Goal: Information Seeking & Learning: Learn about a topic

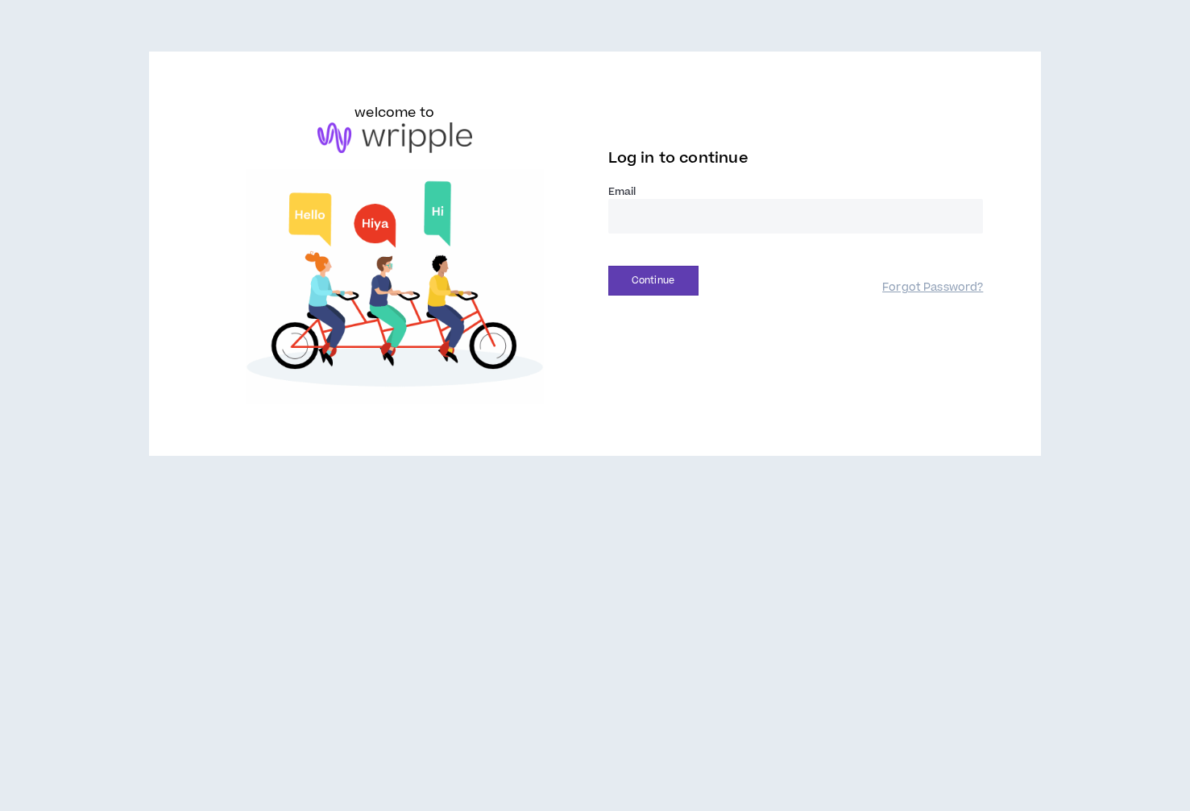
click at [753, 210] on input "email" at bounding box center [795, 216] width 375 height 35
type input "**********"
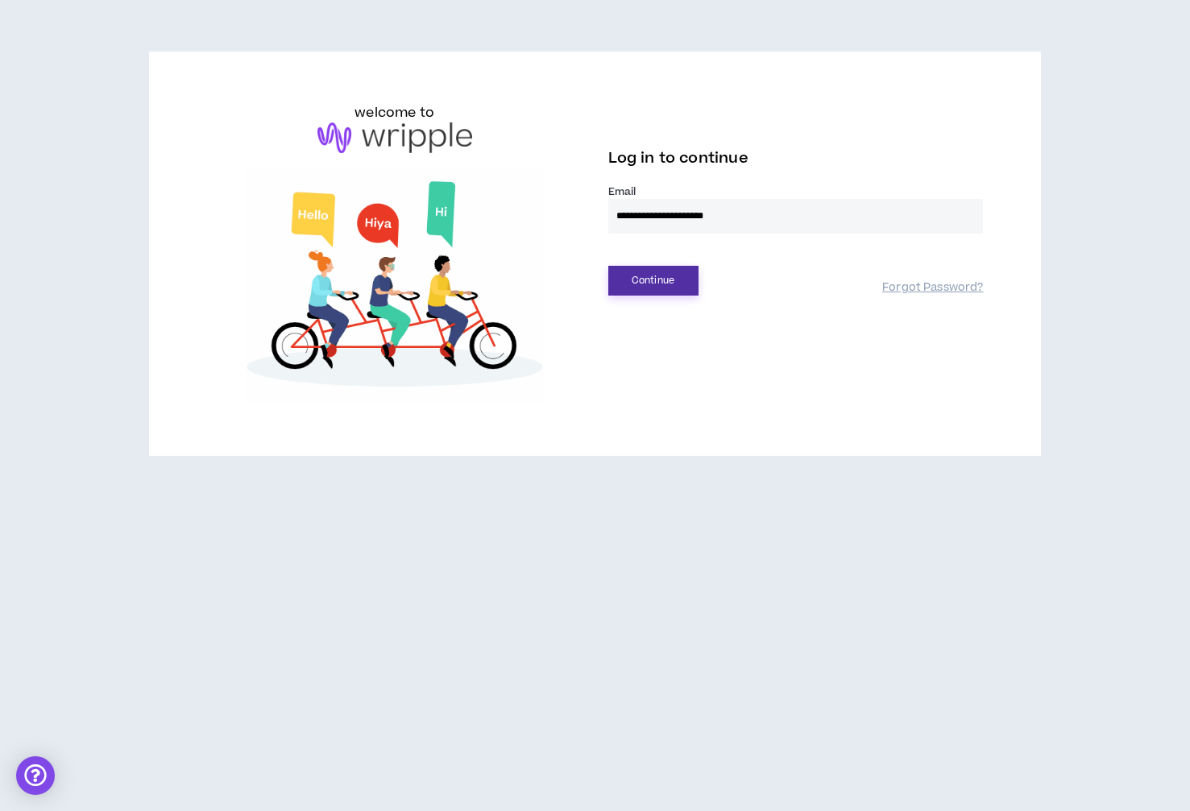
click at [646, 284] on button "Continue" at bounding box center [653, 281] width 90 height 30
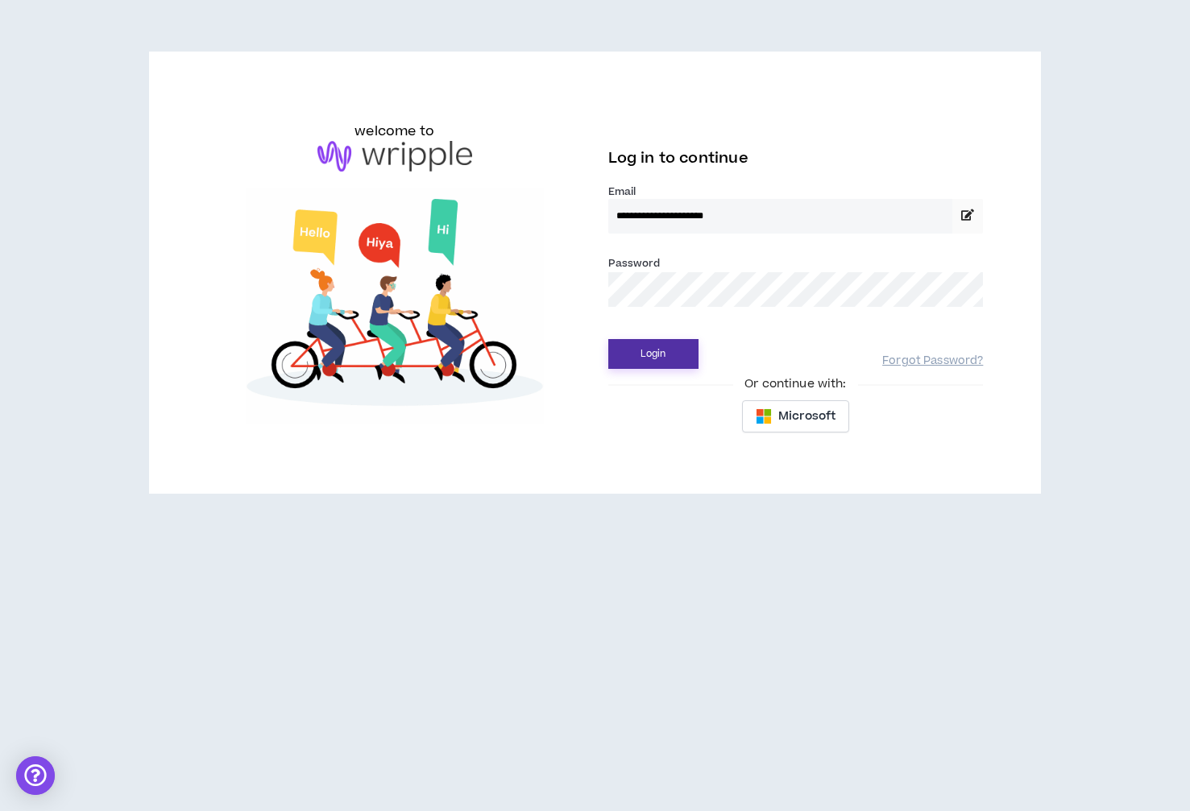
click at [687, 357] on button "Login" at bounding box center [653, 354] width 90 height 30
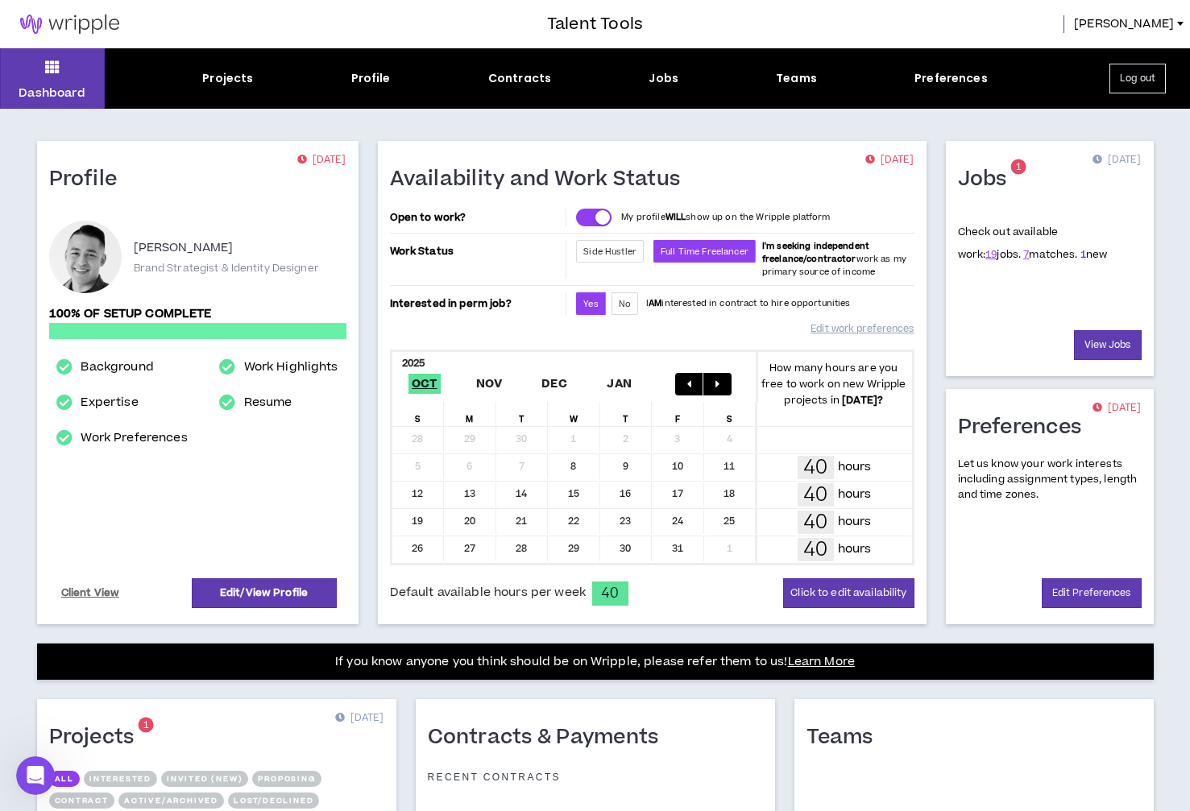
click at [1081, 253] on link "1" at bounding box center [1084, 254] width 6 height 15
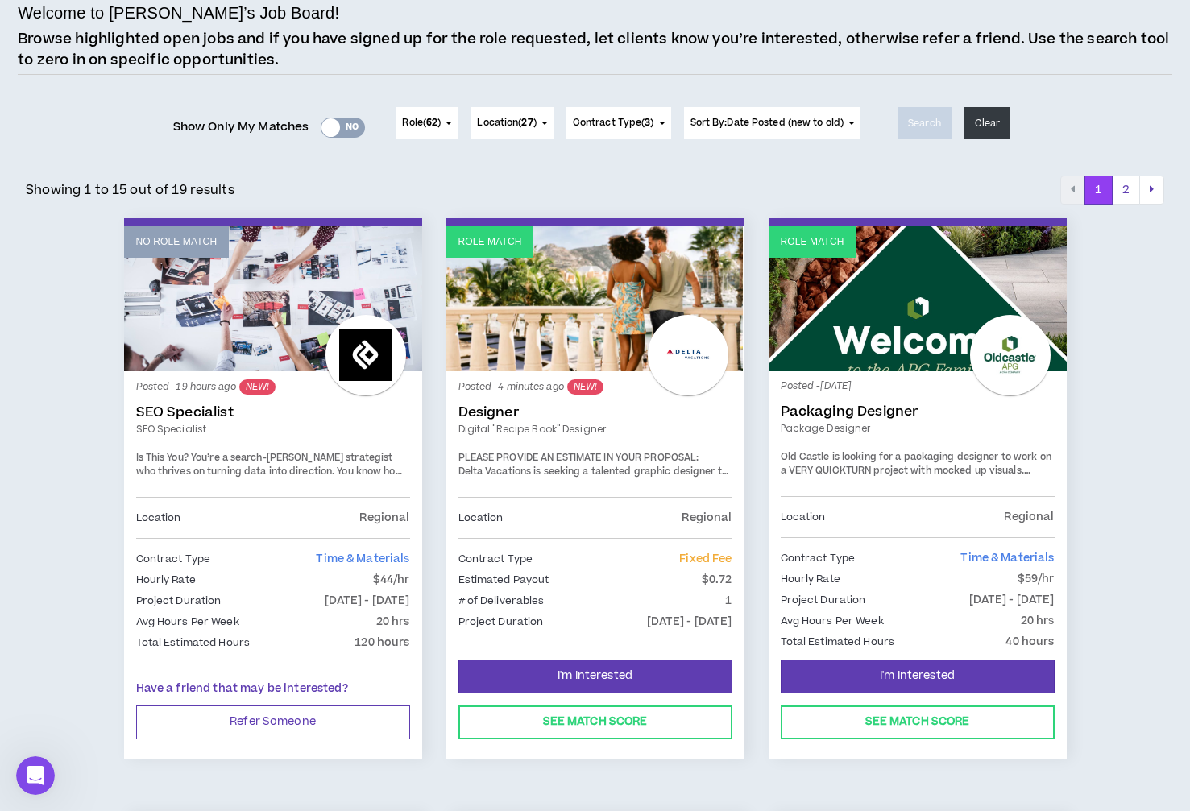
scroll to position [120, 0]
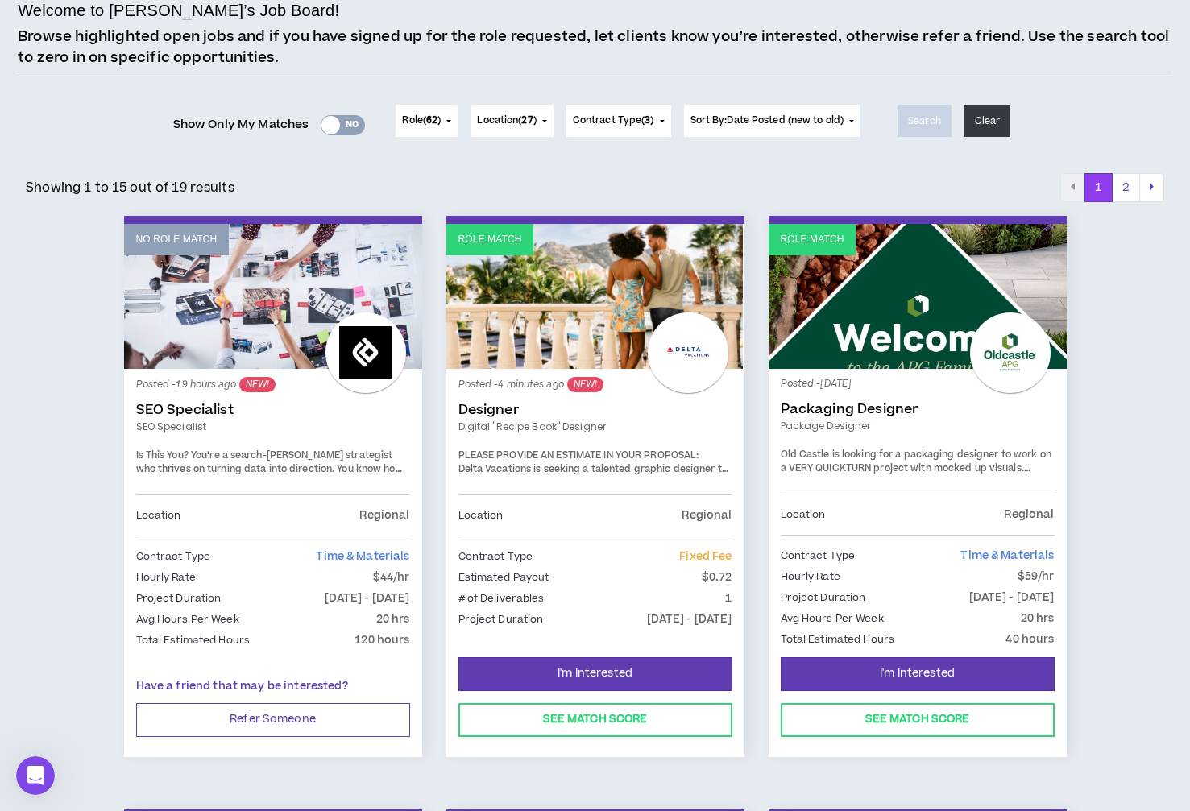
click at [668, 399] on div "Posted - 4 minutes ago NEW! Designer Digital "Recipe Book" Designer PLEASE PROV…" at bounding box center [595, 438] width 274 height 114
click at [585, 416] on link "Designer" at bounding box center [595, 410] width 274 height 16
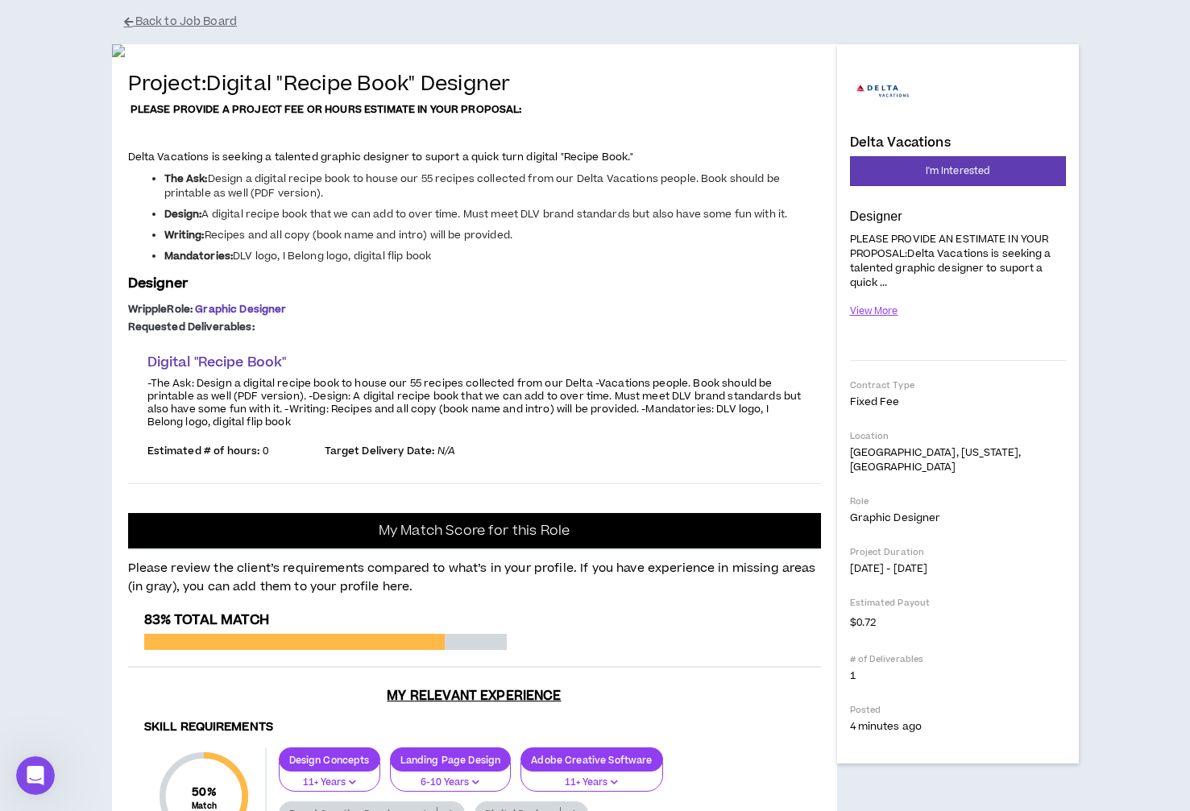
scroll to position [110, 0]
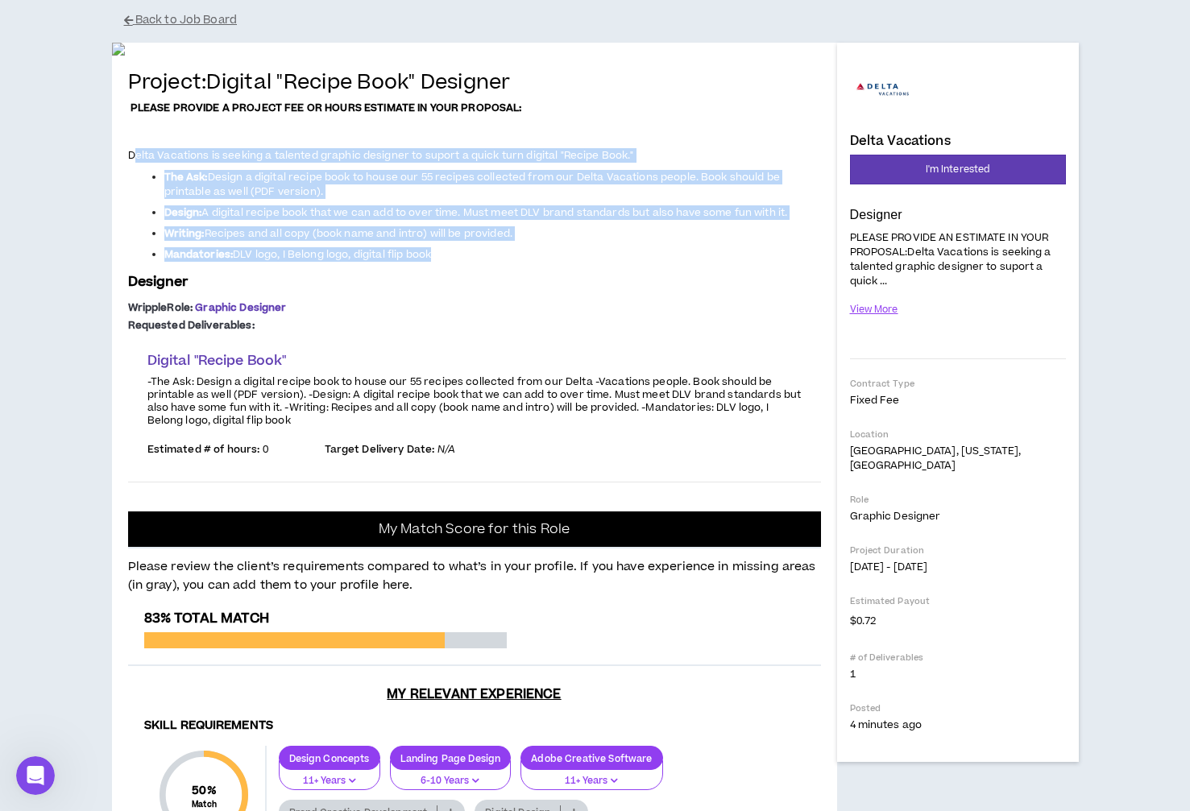
drag, startPoint x: 186, startPoint y: 542, endPoint x: 550, endPoint y: 653, distance: 379.8
click at [550, 469] on div "Project: Digital "Recipe Book" Designer PLEASE PROVIDE A PROJECT FEE OR HOURS E…" at bounding box center [474, 270] width 693 height 397
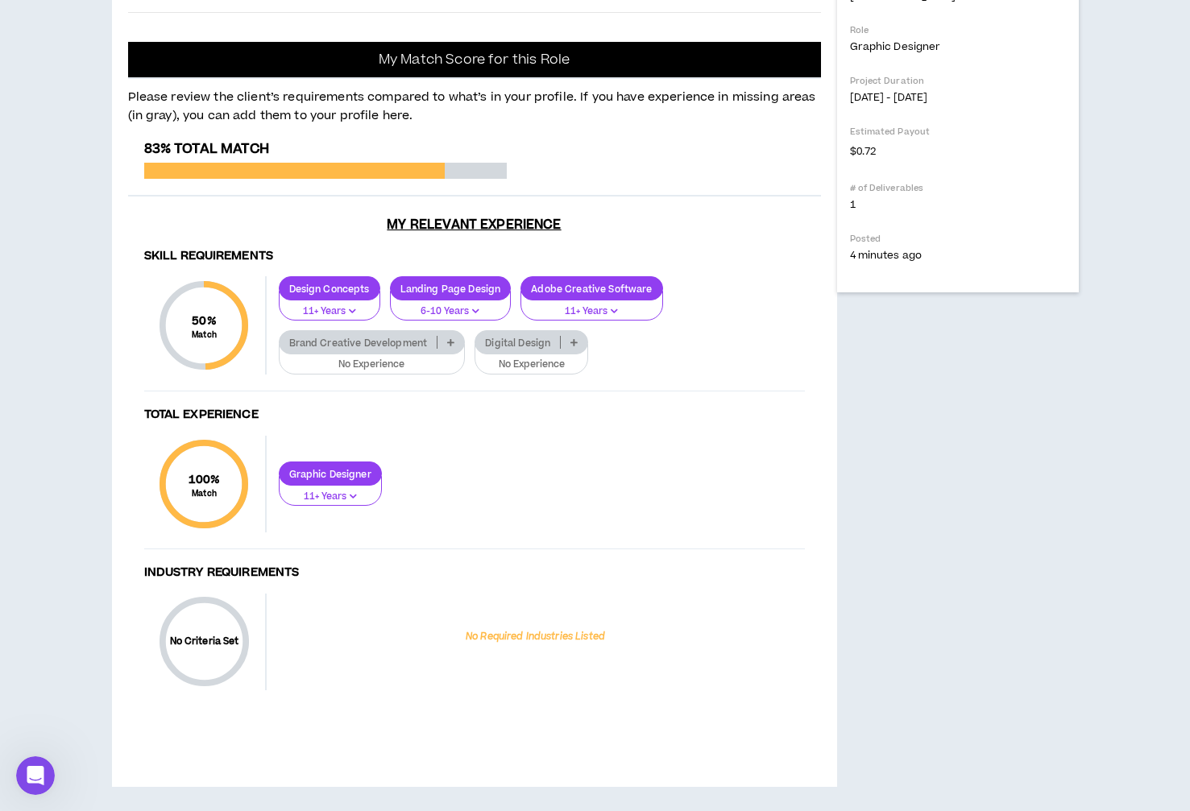
scroll to position [970, 0]
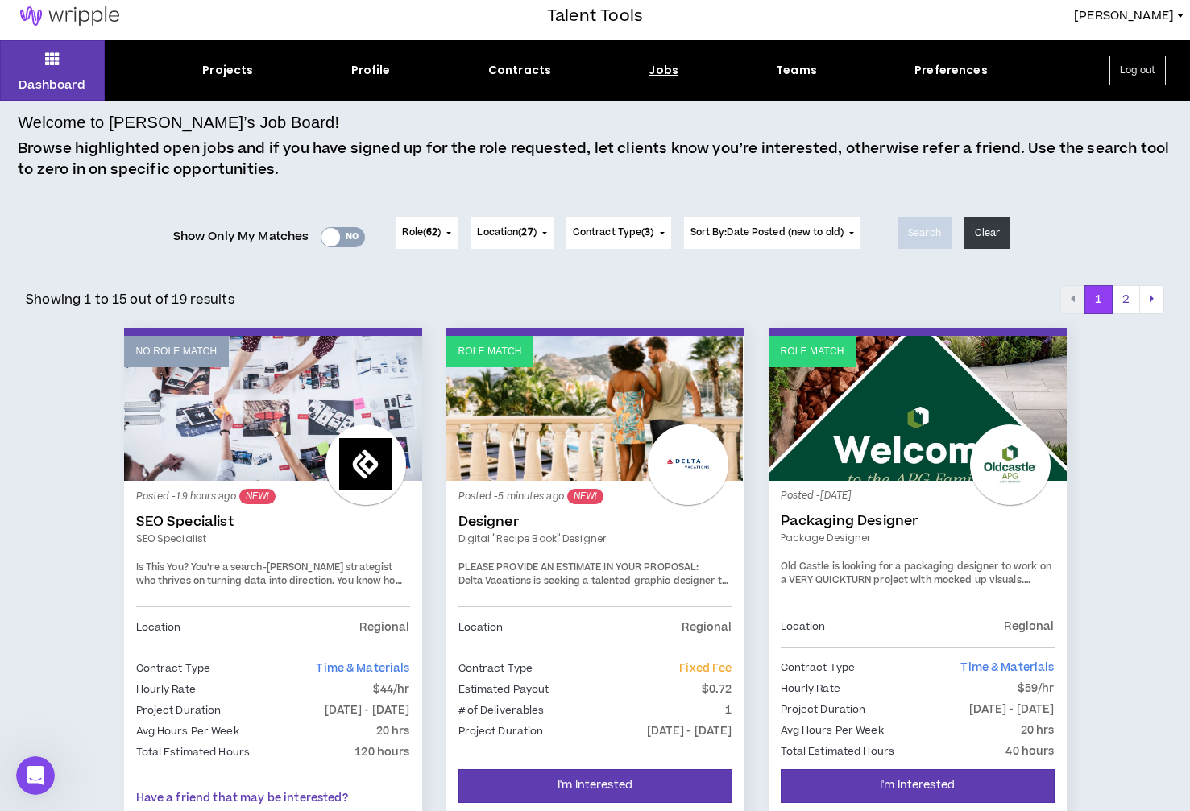
scroll to position [12, 0]
